Goal: Information Seeking & Learning: Learn about a topic

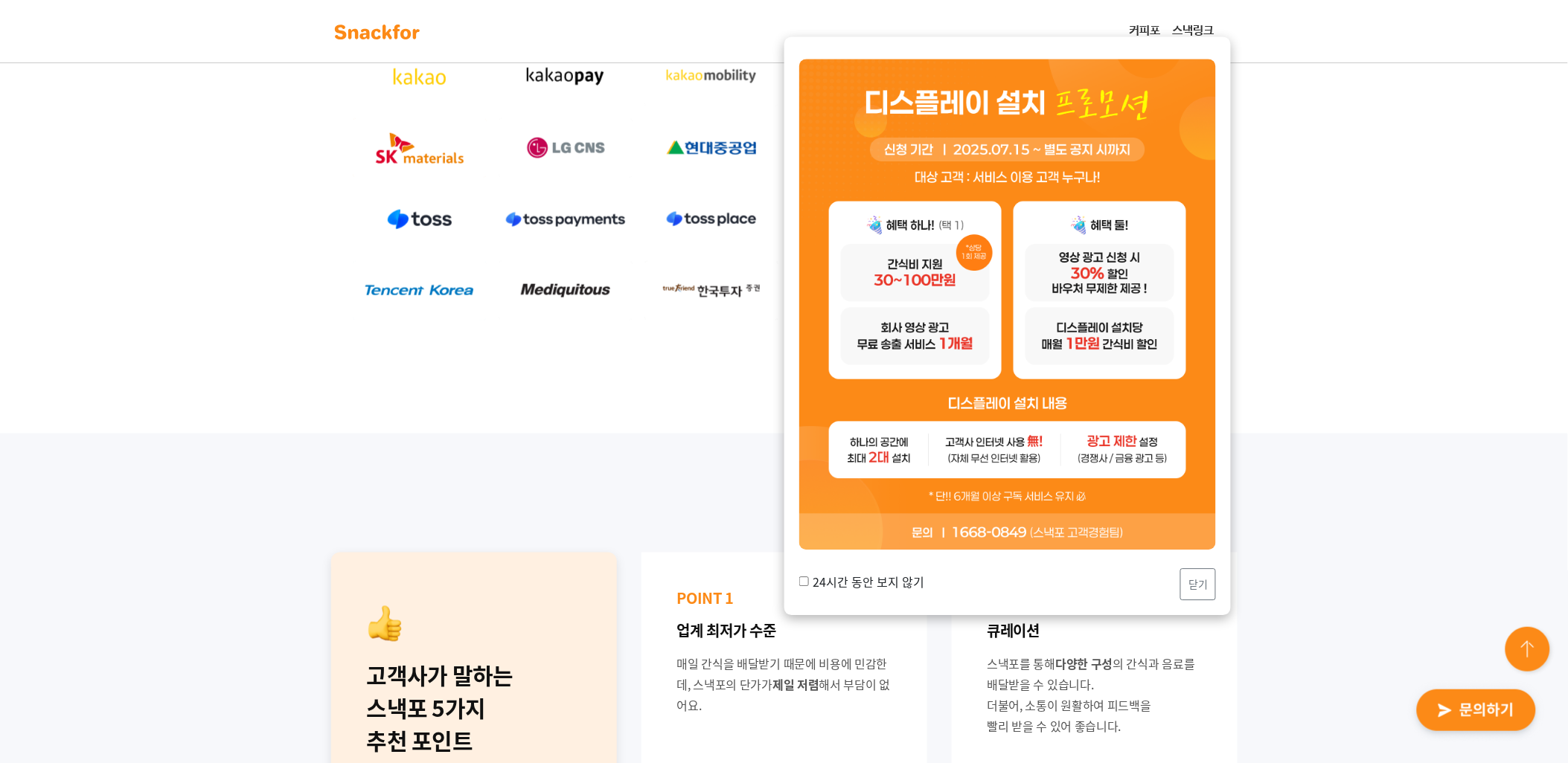
scroll to position [578, 0]
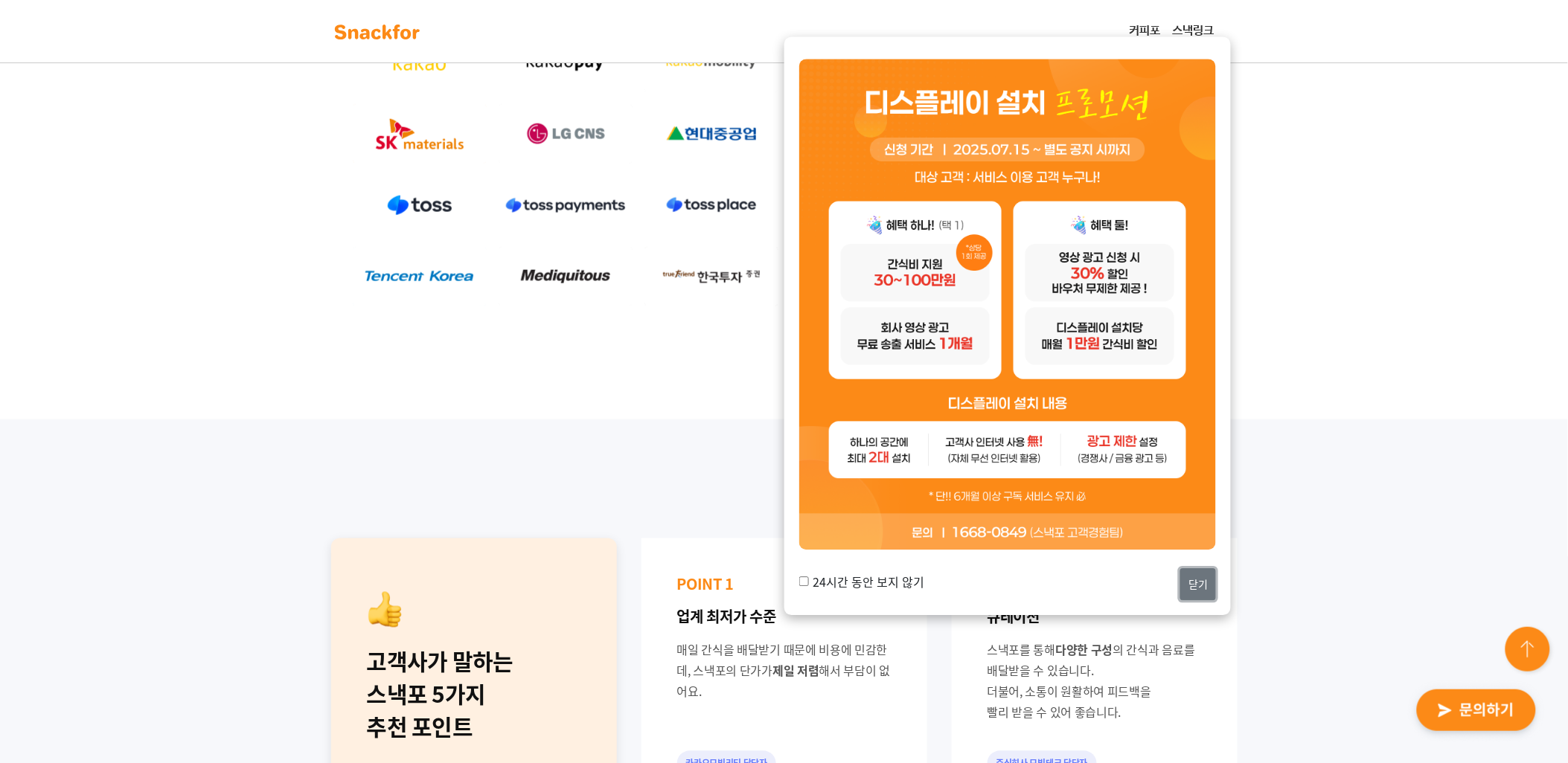
click at [1204, 583] on button "닫기" at bounding box center [1198, 585] width 36 height 32
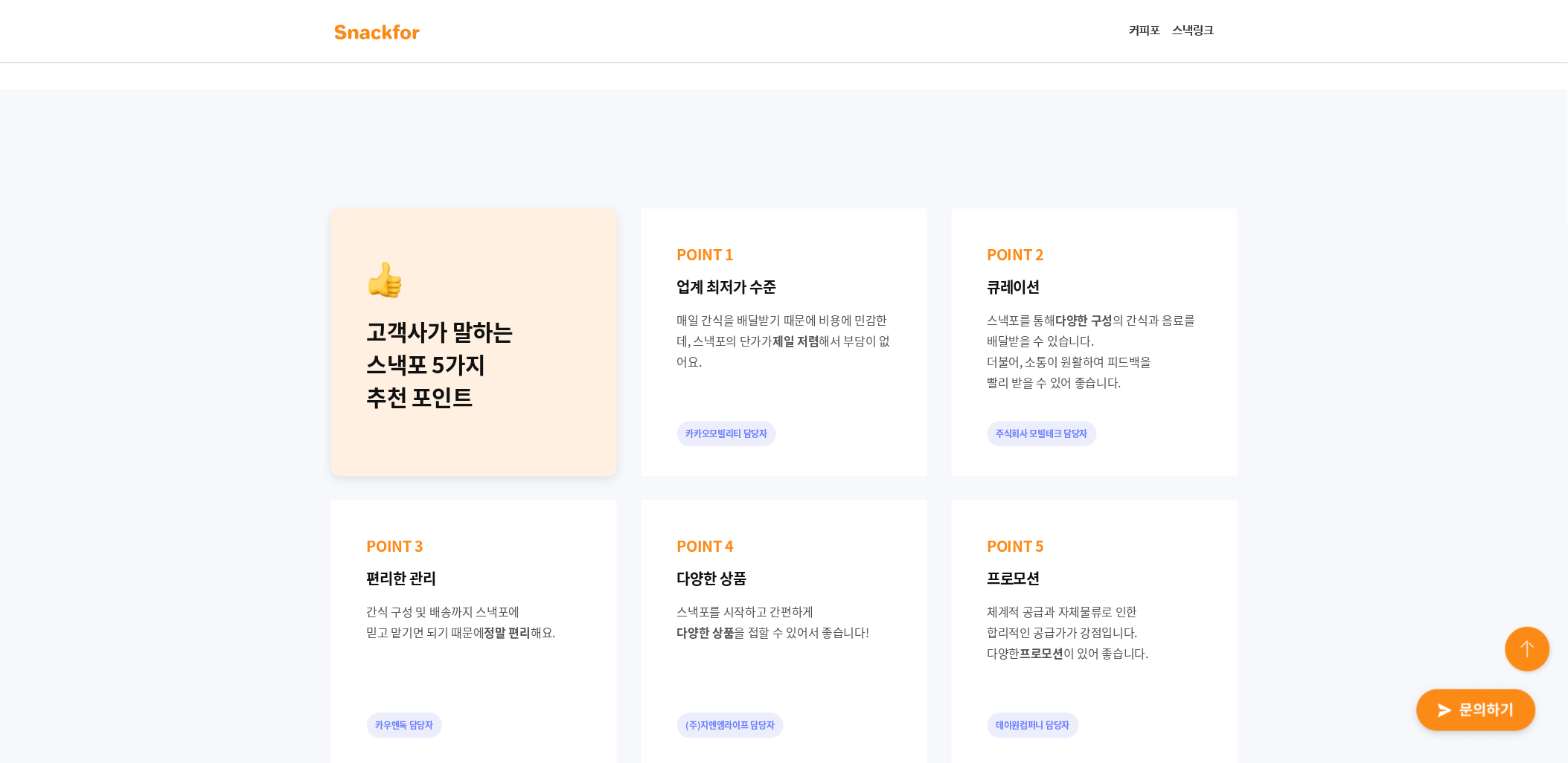
scroll to position [1157, 0]
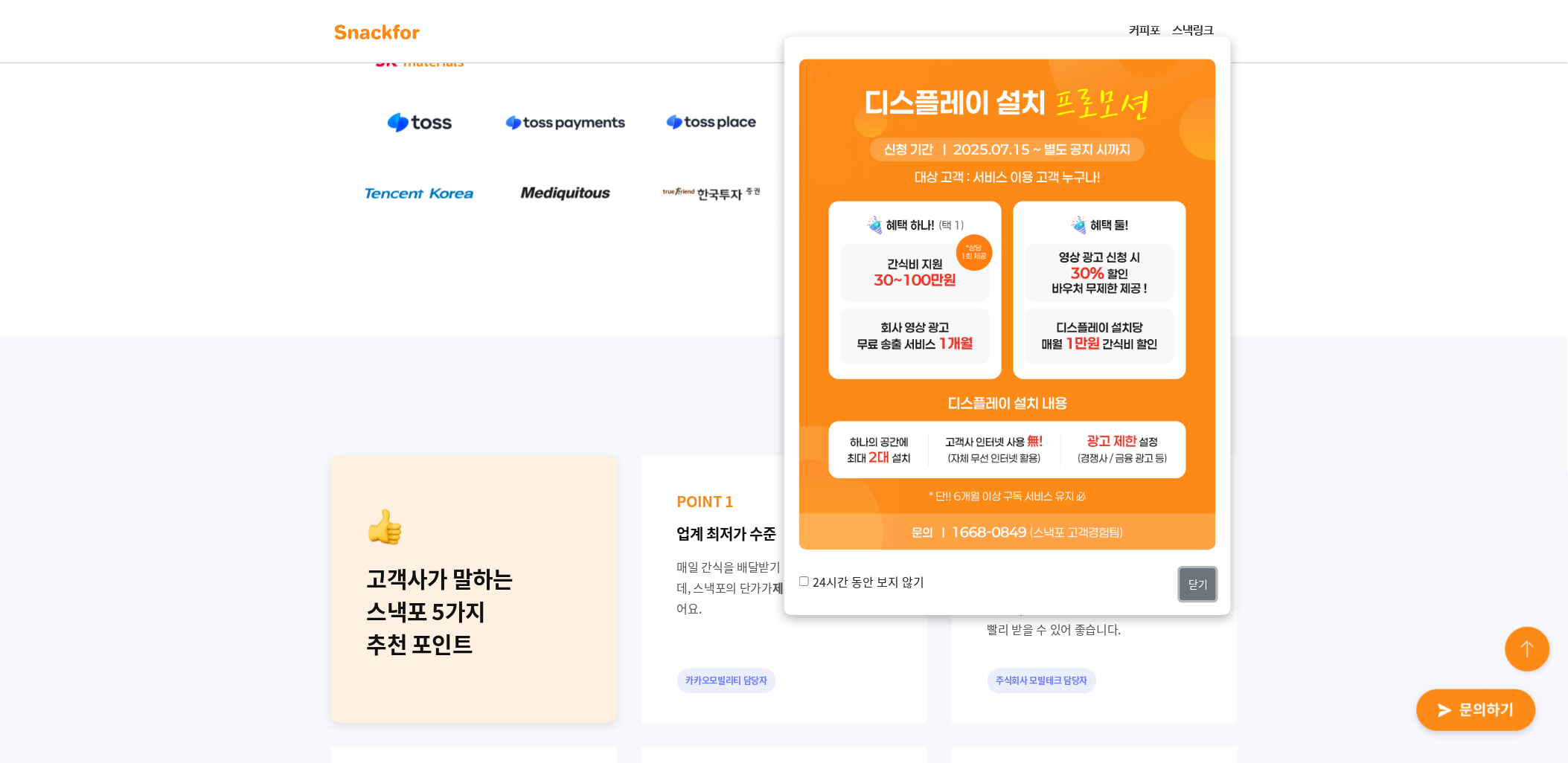
click at [1193, 578] on button "닫기" at bounding box center [1198, 585] width 36 height 32
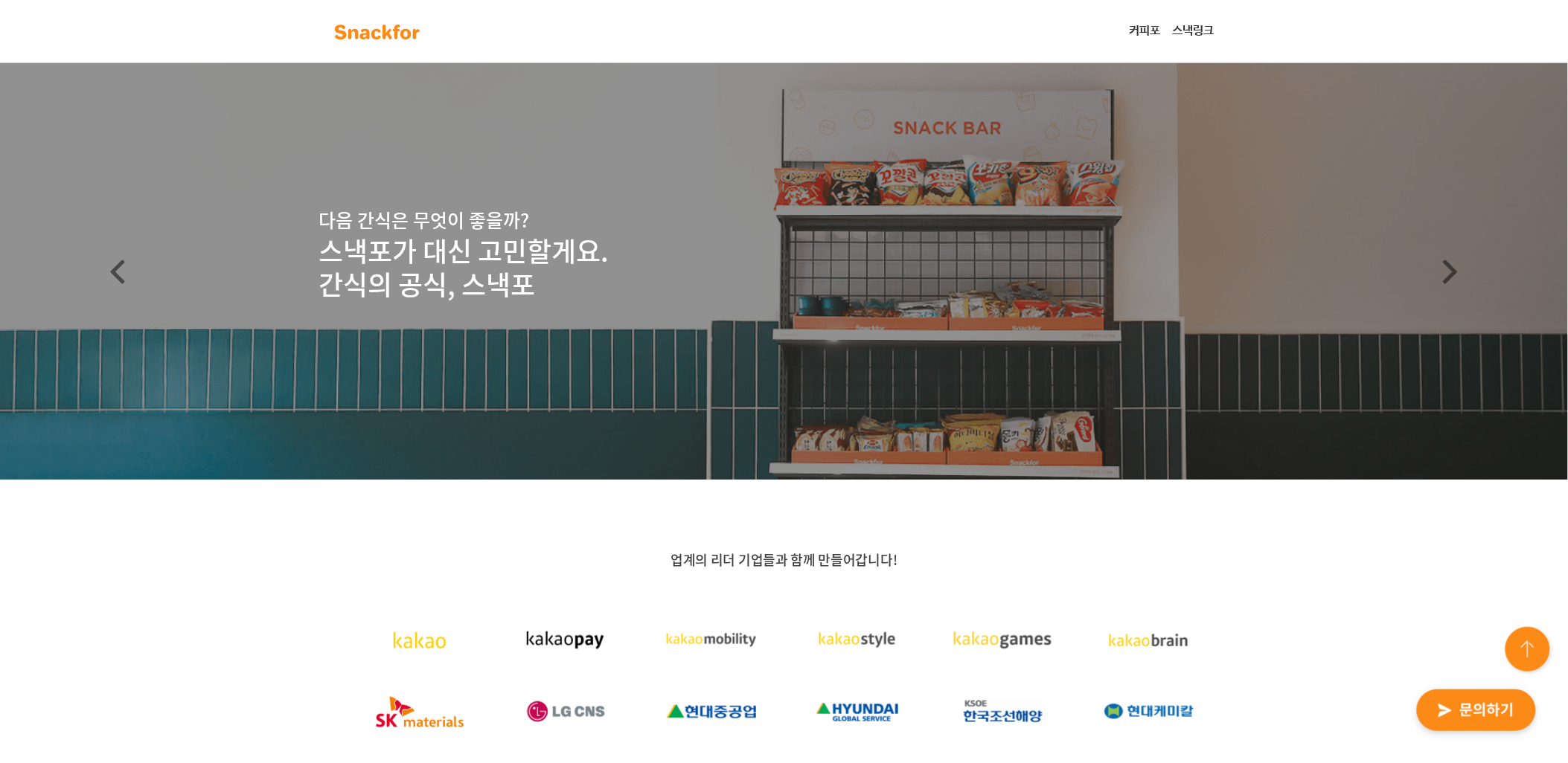
click at [1193, 26] on link "스낵링크" at bounding box center [1194, 32] width 54 height 30
click at [377, 26] on img at bounding box center [377, 32] width 94 height 24
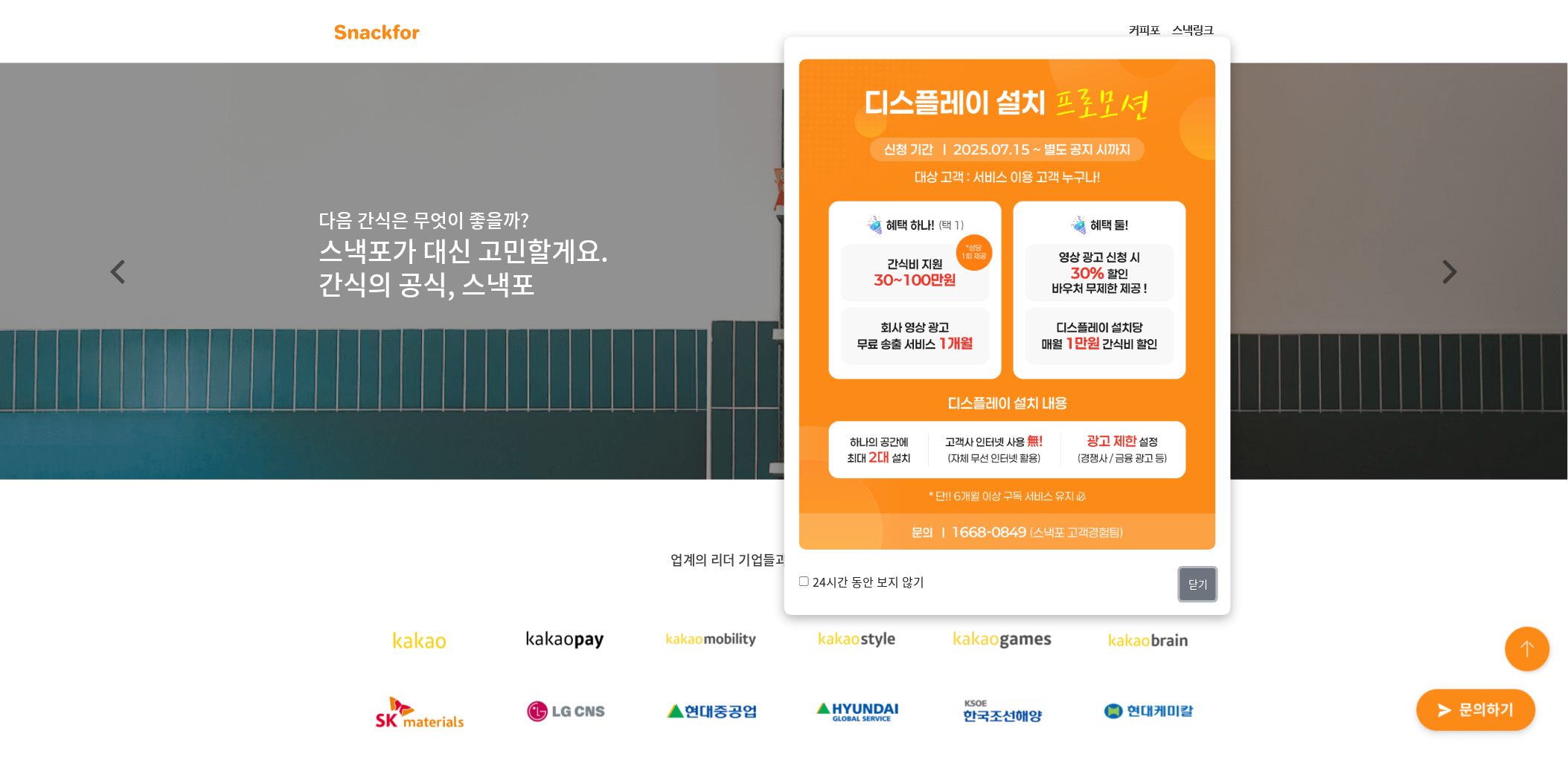
click at [1207, 584] on button "닫기" at bounding box center [1198, 585] width 36 height 32
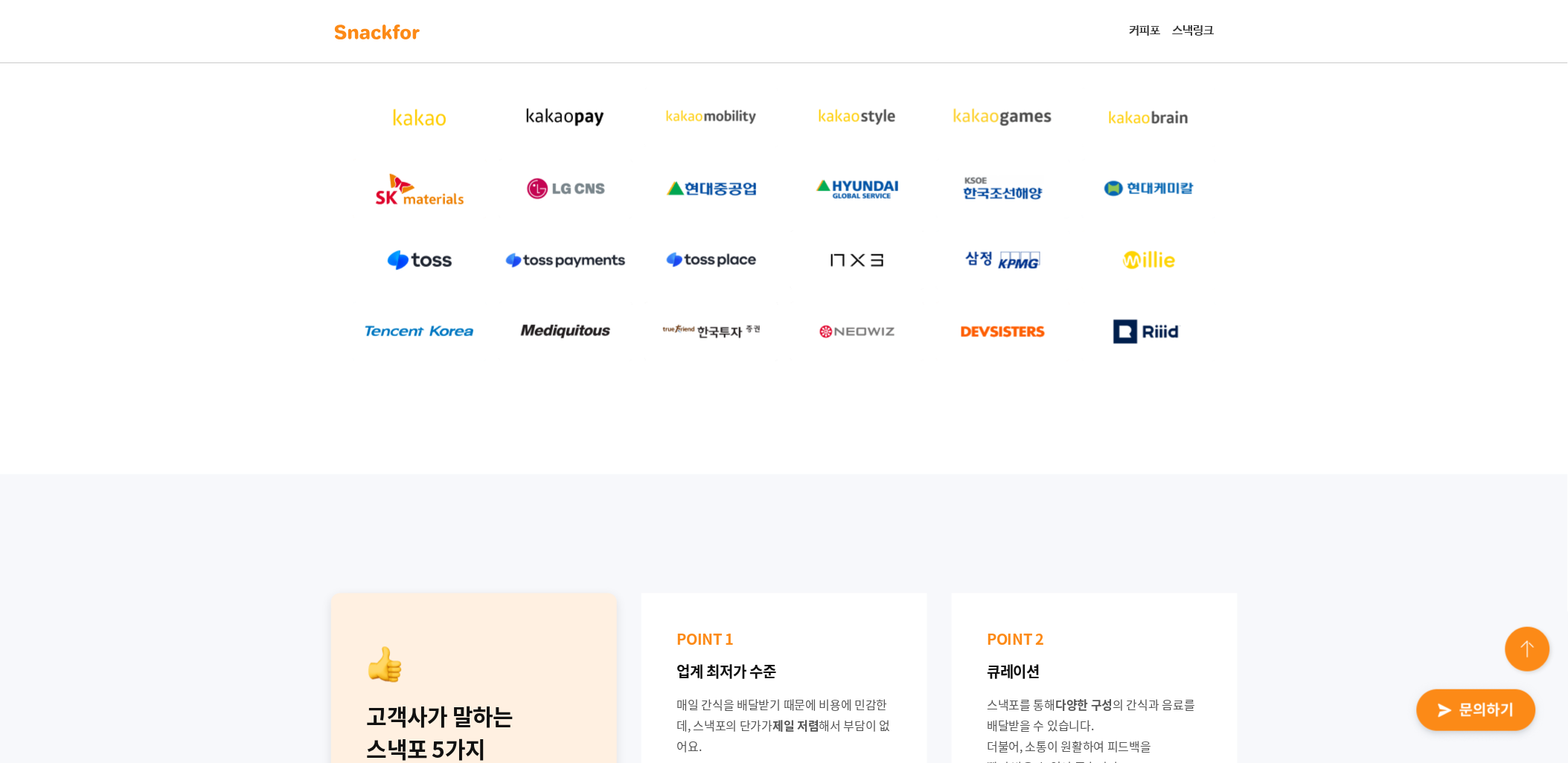
scroll to position [495, 0]
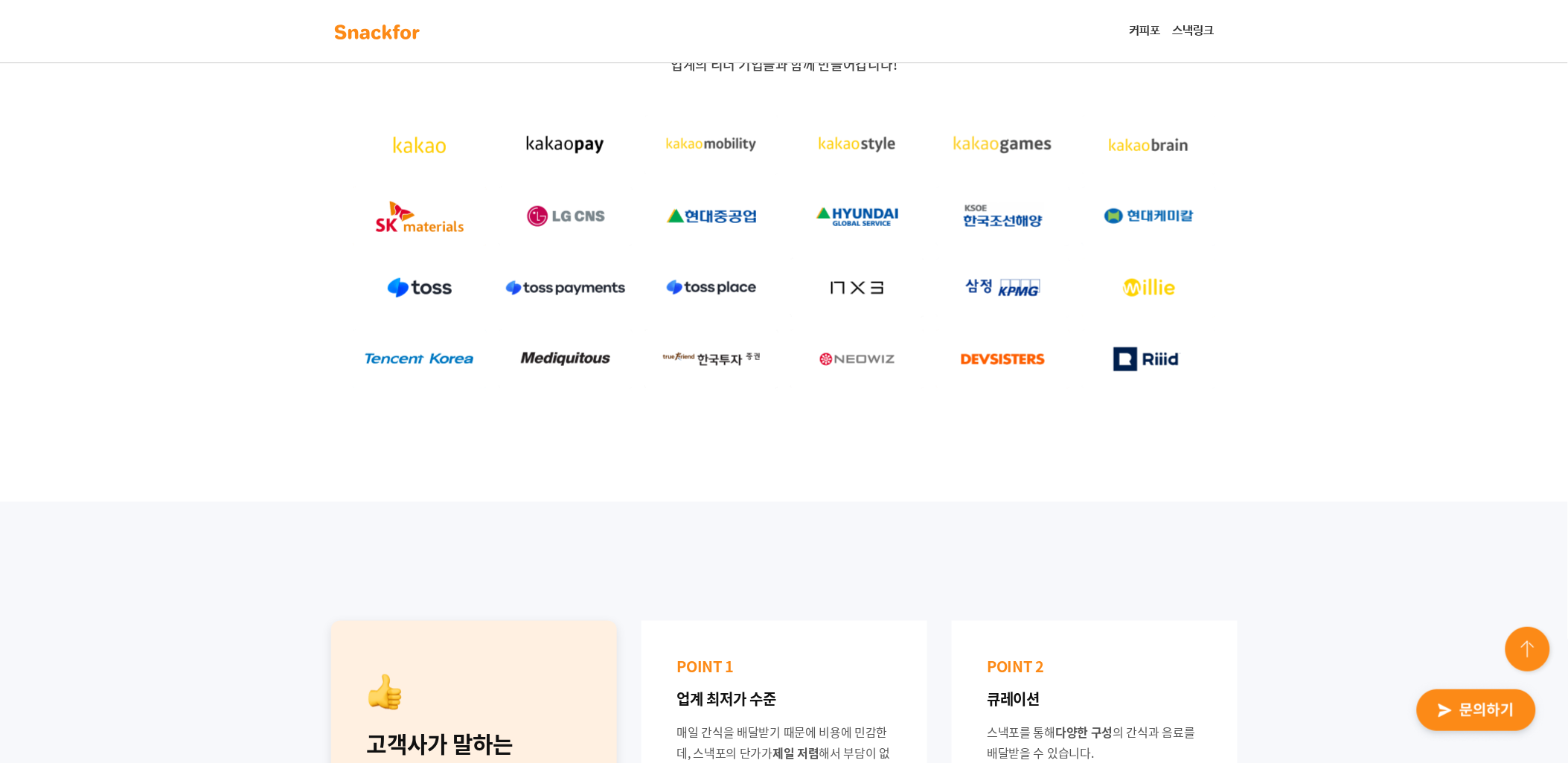
click at [1515, 725] on img "button" at bounding box center [1477, 711] width 146 height 68
